Goal: Task Accomplishment & Management: Complete application form

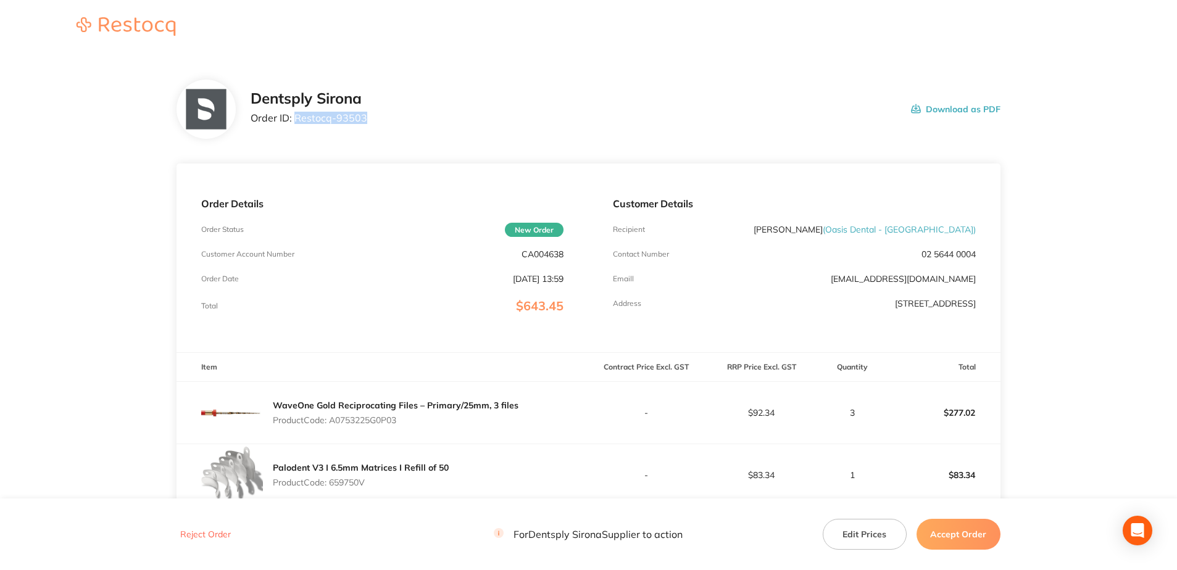
drag, startPoint x: 327, startPoint y: 121, endPoint x: 294, endPoint y: 121, distance: 32.7
click at [294, 121] on div "Dentsply Sirona Order ID: Restocq- 93503 Download as PDF" at bounding box center [626, 109] width 750 height 38
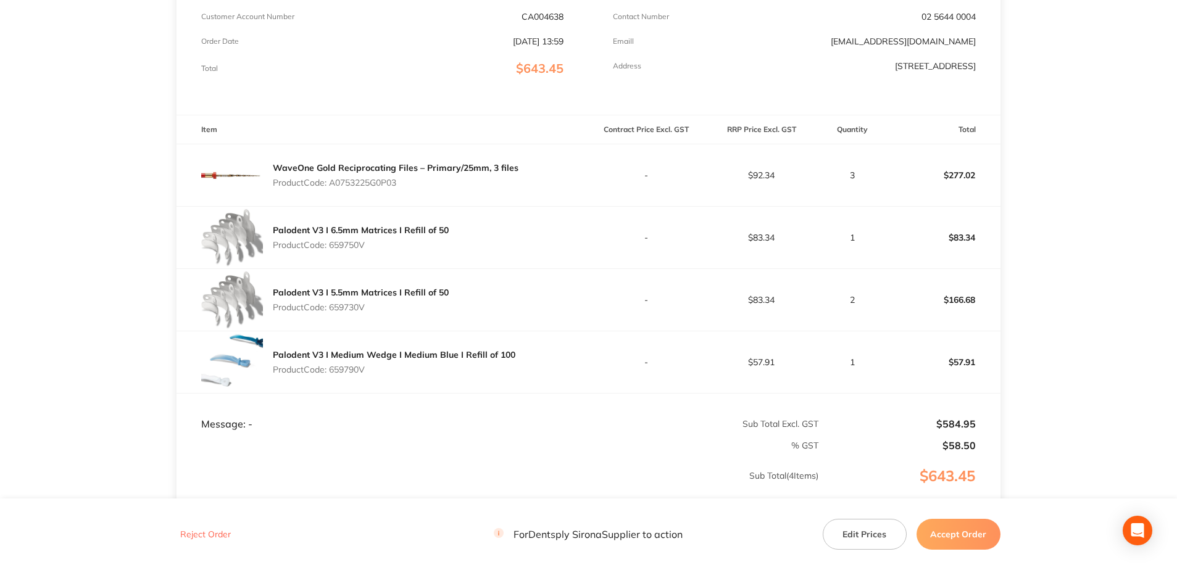
scroll to position [247, 0]
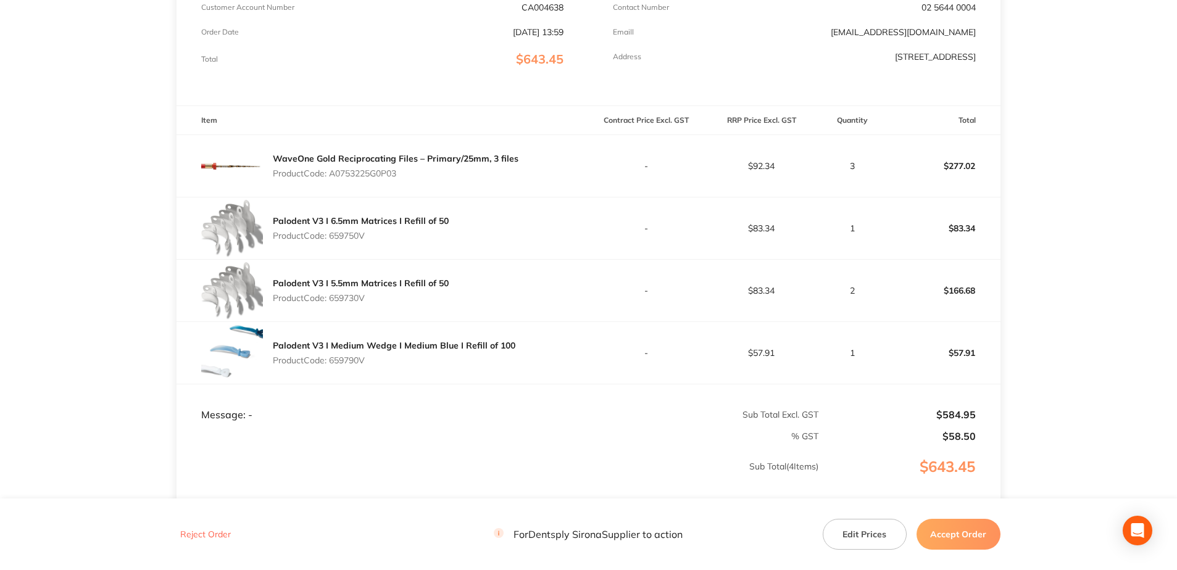
drag, startPoint x: 403, startPoint y: 175, endPoint x: 333, endPoint y: 175, distance: 69.7
click at [333, 175] on p "Product Code: A0753225G0P03" at bounding box center [396, 173] width 246 height 10
copy p "A0753225G0P03"
drag, startPoint x: 371, startPoint y: 242, endPoint x: 330, endPoint y: 239, distance: 41.4
click at [330, 239] on div "Palodent V3 I 6.5mm Matrices I Refill of 50 Product Code: 659750V" at bounding box center [361, 228] width 176 height 35
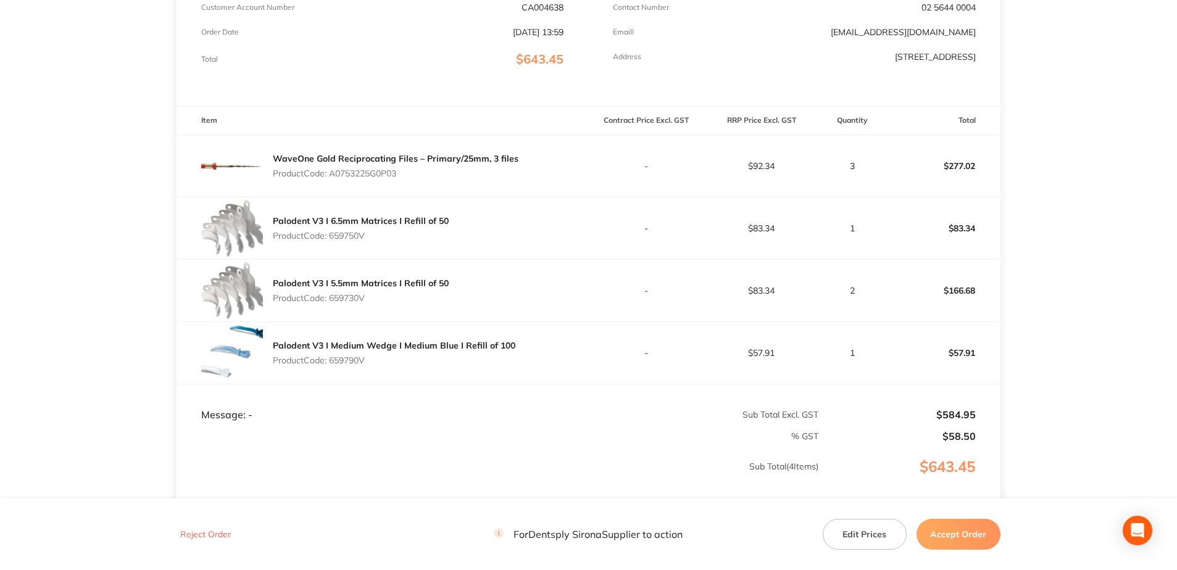
copy p "659750V"
drag, startPoint x: 367, startPoint y: 299, endPoint x: 333, endPoint y: 299, distance: 34.6
click at [333, 299] on p "Product Code: 659730V" at bounding box center [361, 298] width 176 height 10
copy p "659730V"
drag, startPoint x: 364, startPoint y: 366, endPoint x: 328, endPoint y: 362, distance: 36.0
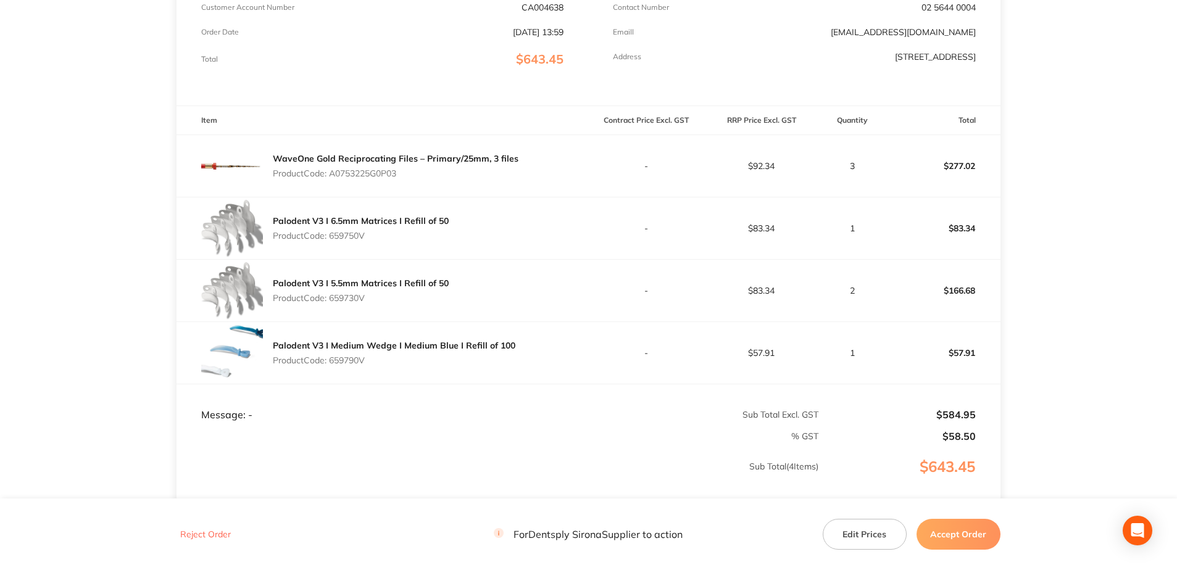
click at [328, 362] on div "Palodent V3 I Medium Wedge I Medium Blue I Refill of 100 Product Code: 659790V" at bounding box center [394, 353] width 243 height 35
copy p "659790V"
click at [944, 530] on button "Accept Order" at bounding box center [958, 534] width 84 height 31
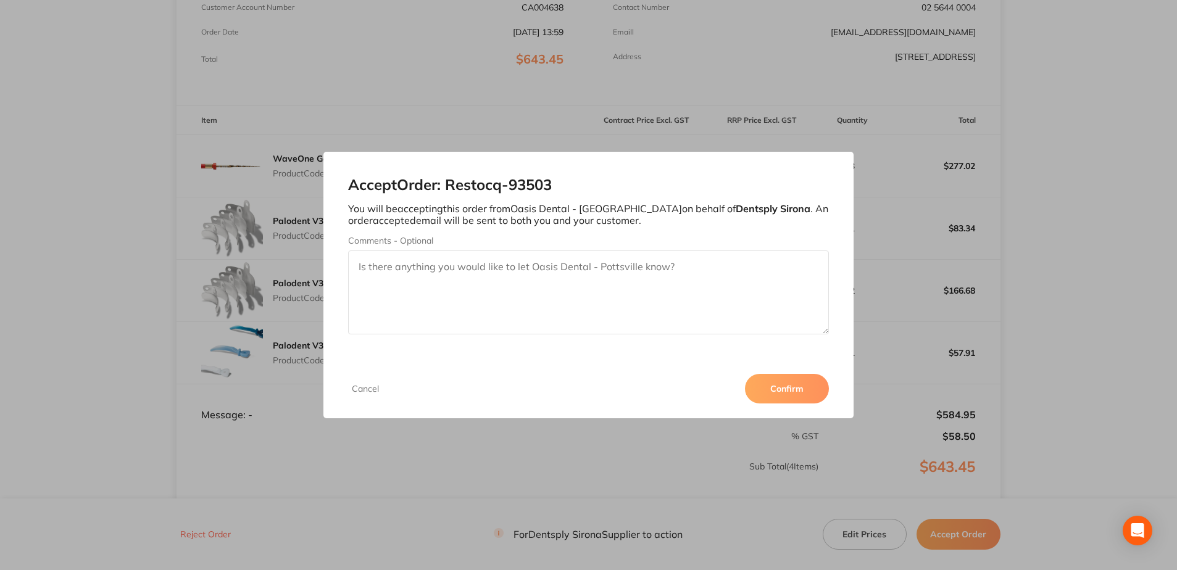
click at [766, 385] on button "Confirm" at bounding box center [787, 389] width 84 height 30
